Goal: Book appointment/travel/reservation

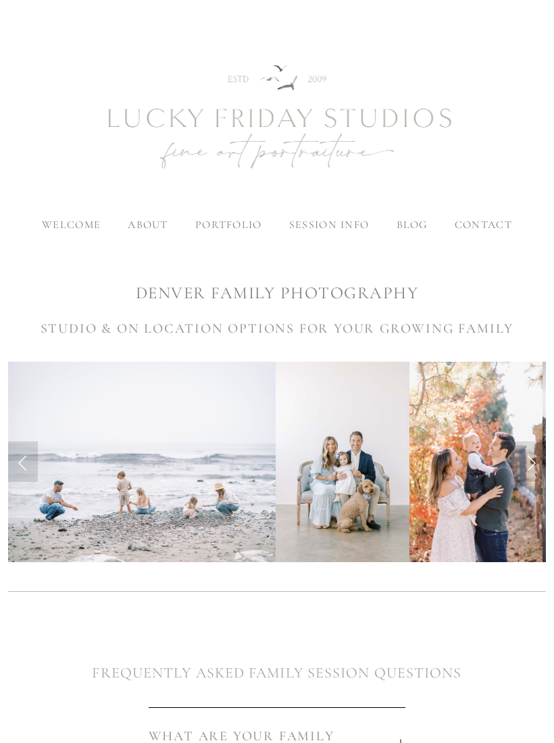
click at [211, 321] on span "family in studio" at bounding box center [248, 321] width 107 height 14
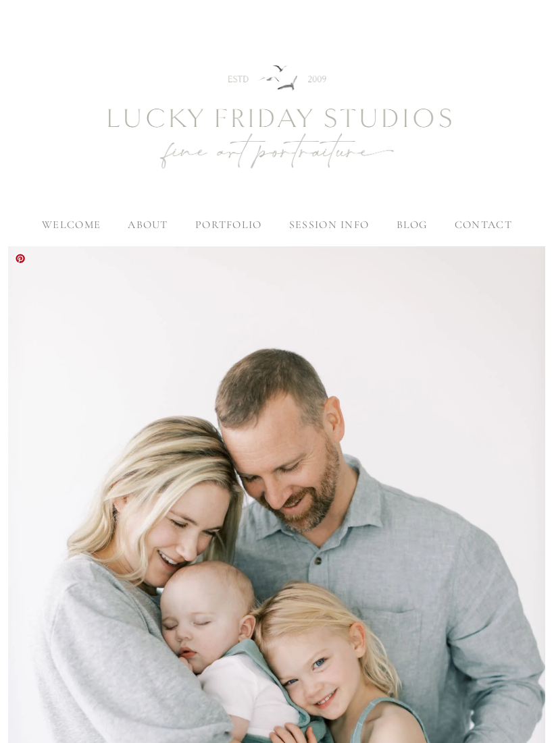
click at [292, 318] on span "family" at bounding box center [310, 321] width 43 height 14
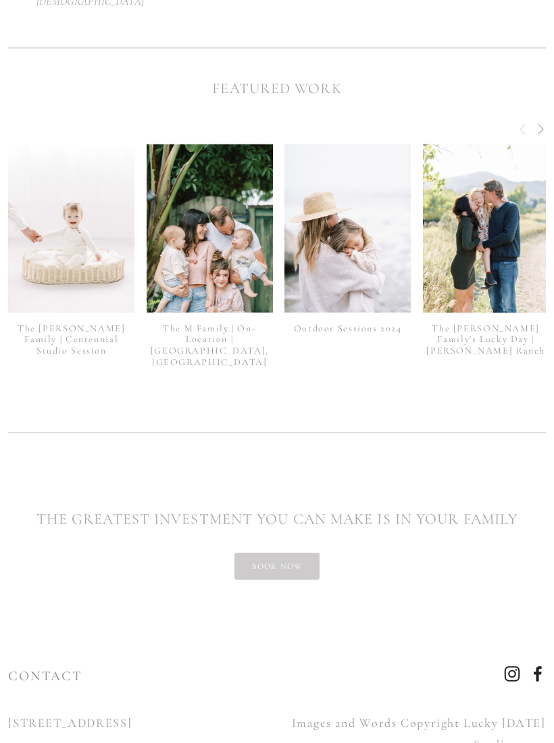
scroll to position [2492, 0]
click at [259, 554] on link "book now" at bounding box center [277, 567] width 86 height 27
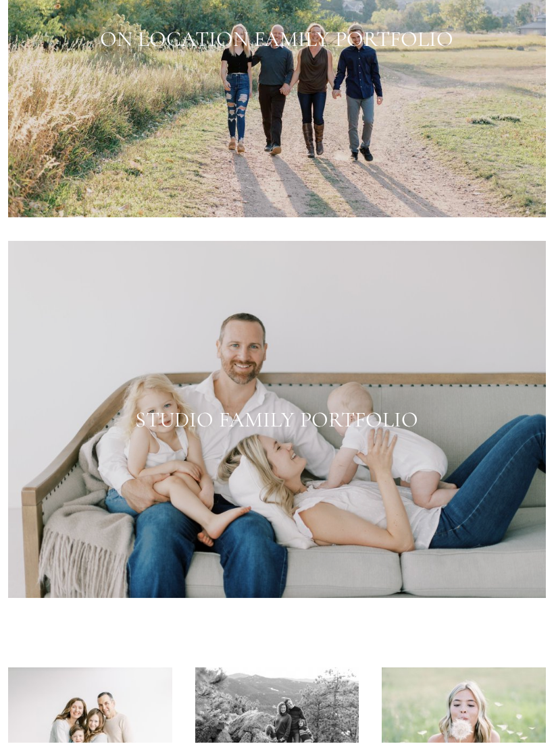
scroll to position [1375, 0]
click at [109, 330] on div at bounding box center [276, 419] width 537 height 358
click at [108, 333] on div at bounding box center [276, 419] width 537 height 358
click at [110, 336] on div at bounding box center [276, 419] width 537 height 358
click at [205, 434] on div at bounding box center [276, 419] width 537 height 358
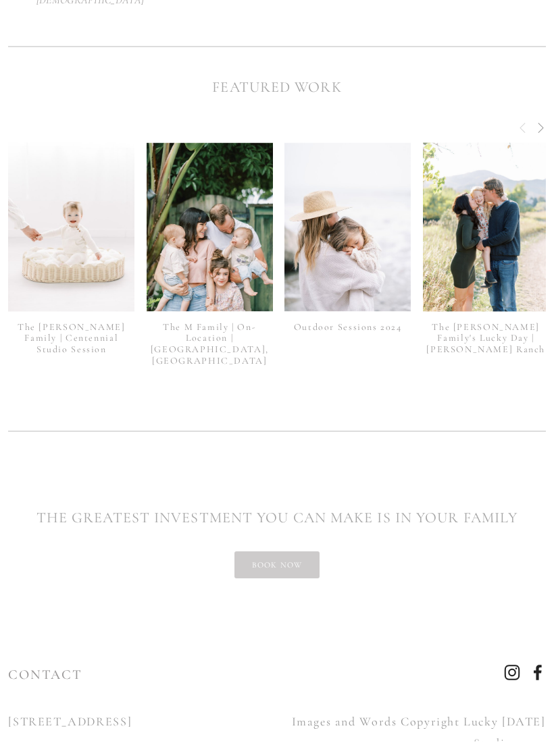
scroll to position [2492, 0]
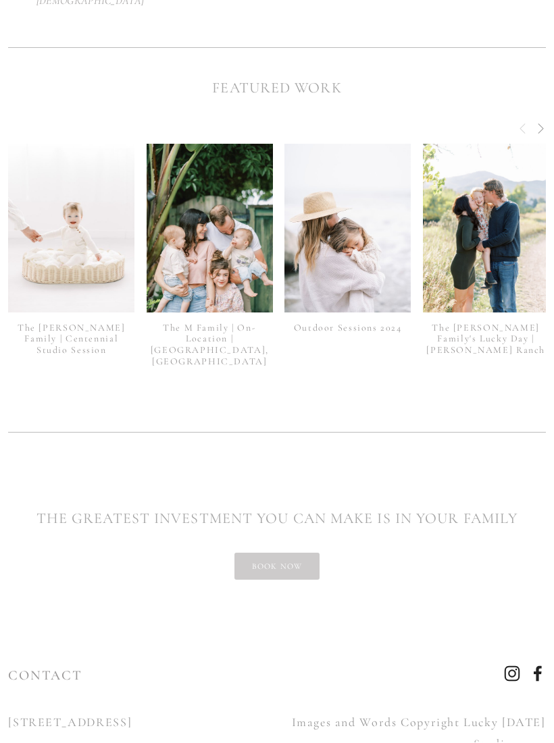
click at [287, 554] on link "book now" at bounding box center [277, 567] width 86 height 27
